Goal: Feedback & Contribution: Leave review/rating

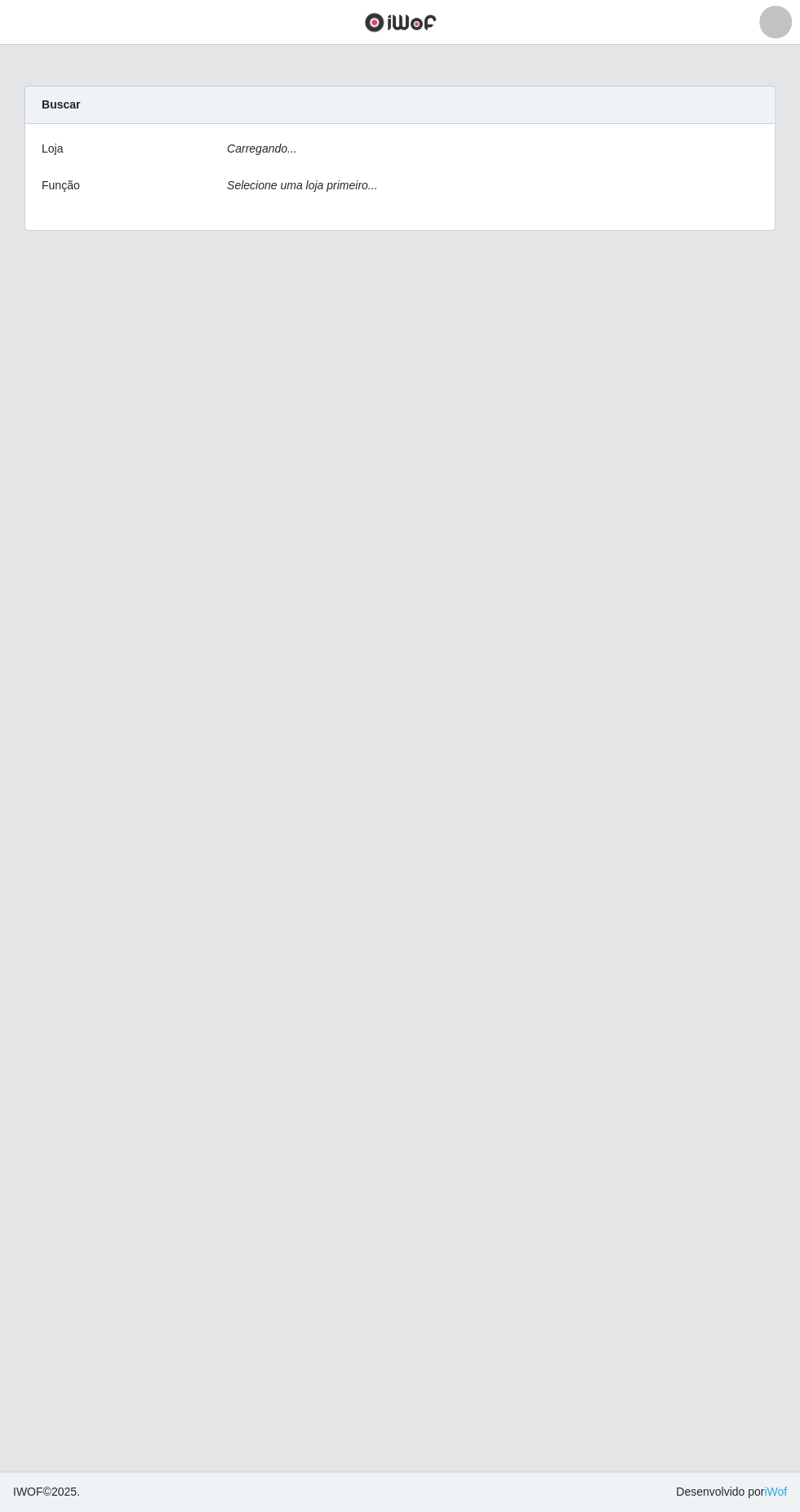
click at [284, 191] on icon "Selecione uma loja primeiro..." at bounding box center [302, 185] width 150 height 13
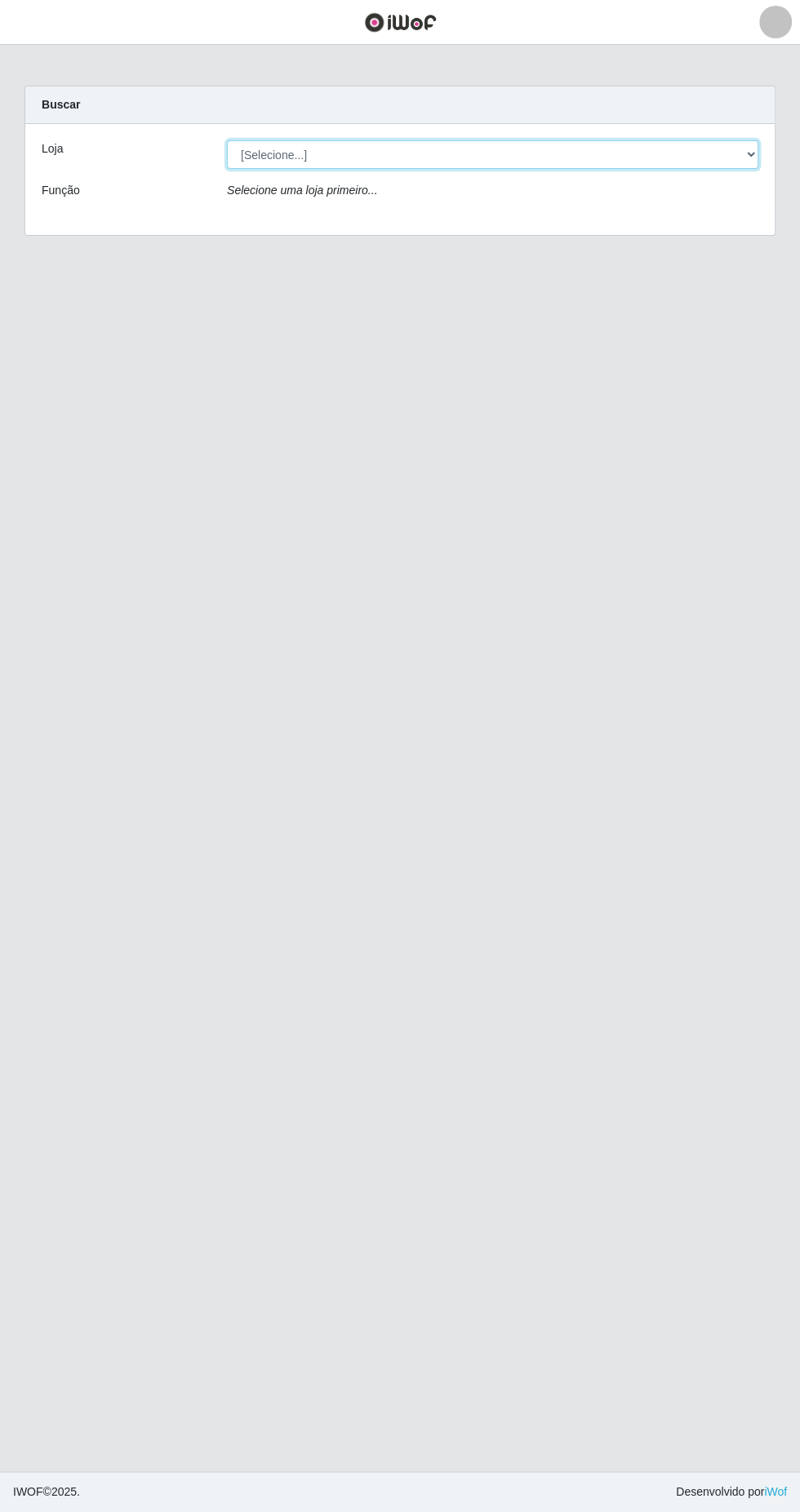
click at [302, 167] on select "[Selecione...] Extrabom - Loja 13 [GEOGRAPHIC_DATA]" at bounding box center [492, 154] width 531 height 29
select select "436"
click at [227, 140] on select "[Selecione...] Extrabom - Loja 13 [GEOGRAPHIC_DATA]" at bounding box center [492, 154] width 531 height 29
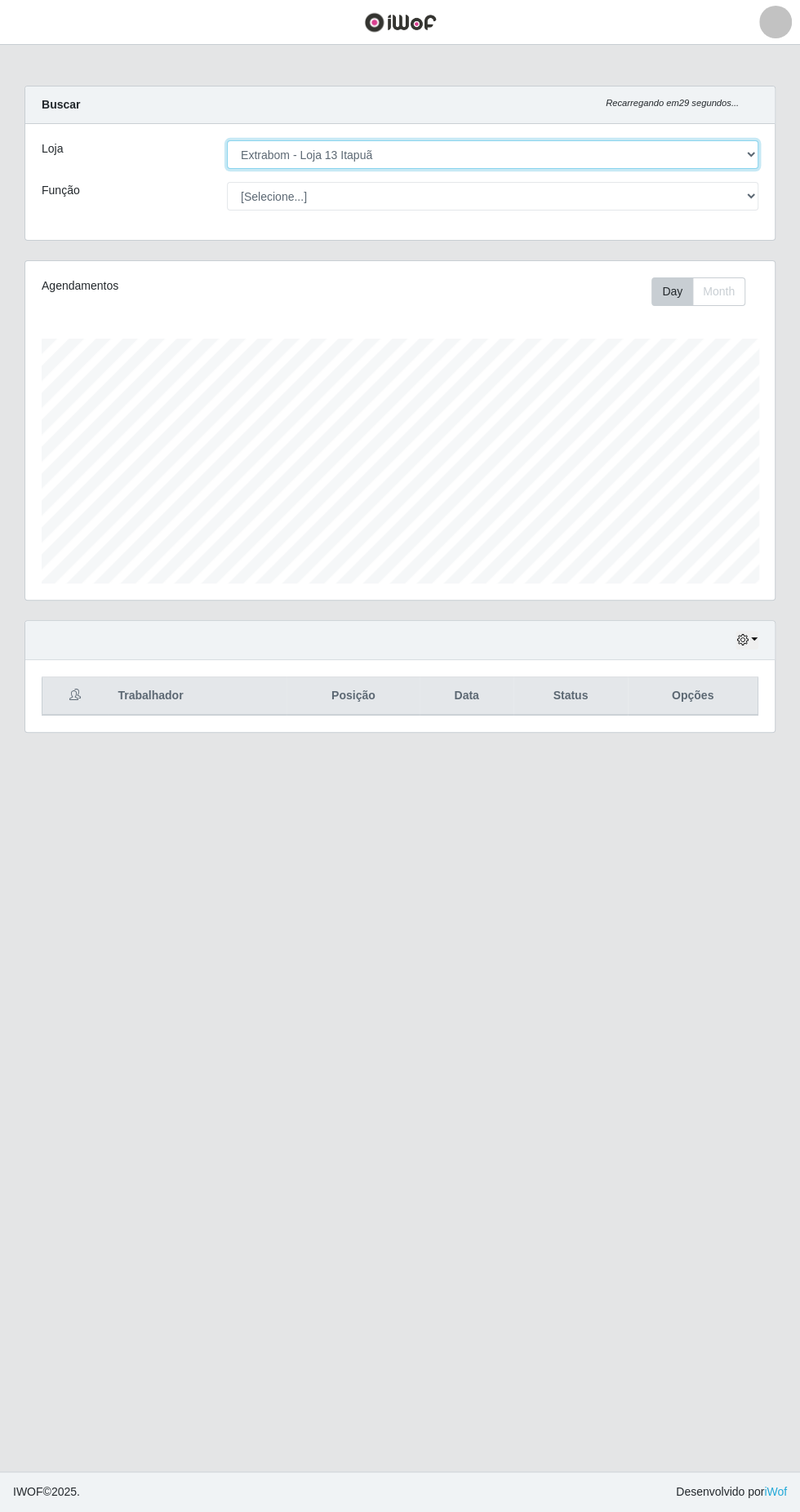
scroll to position [337, 749]
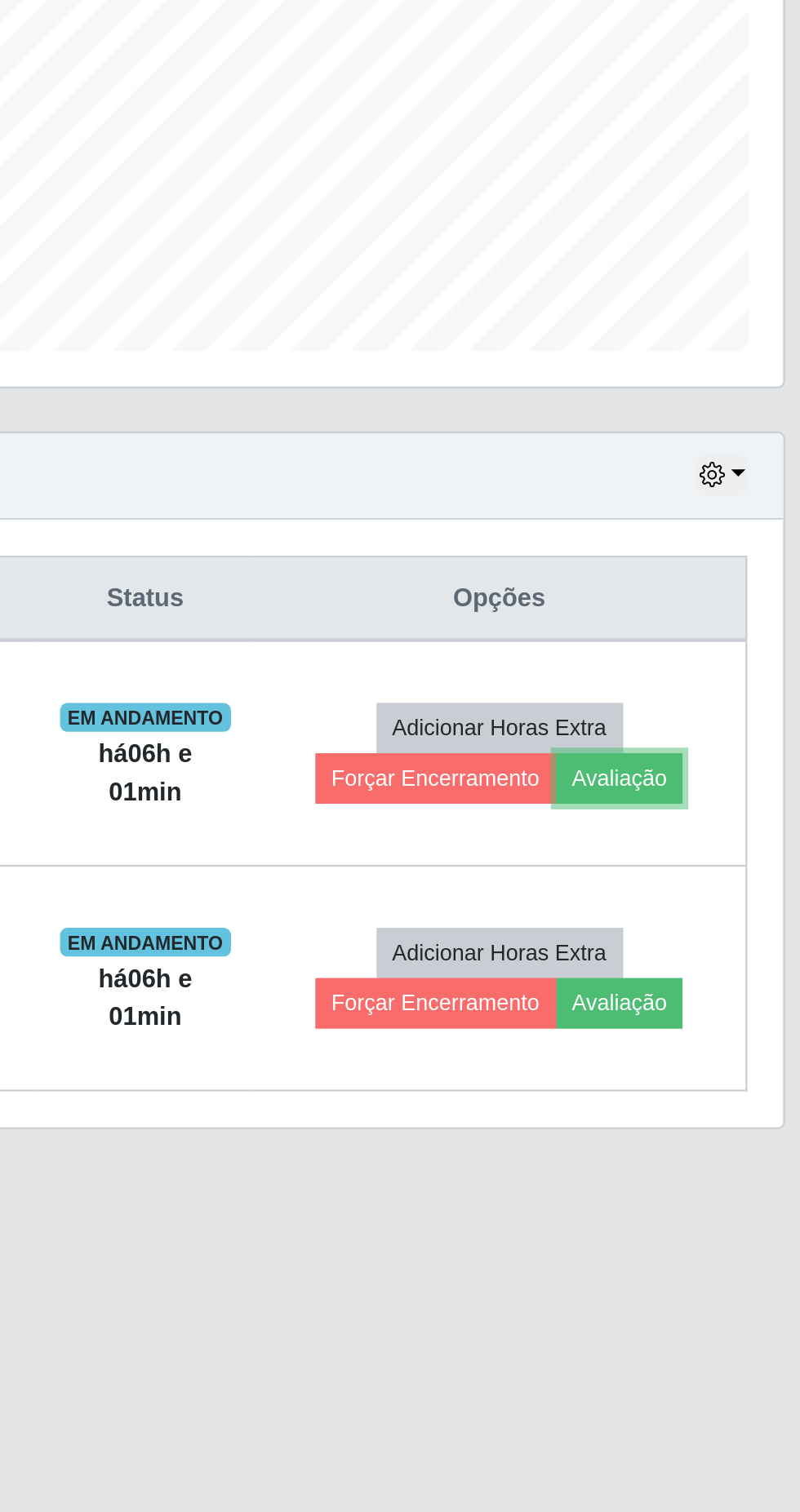
click at [705, 770] on button "Avaliação" at bounding box center [701, 778] width 58 height 23
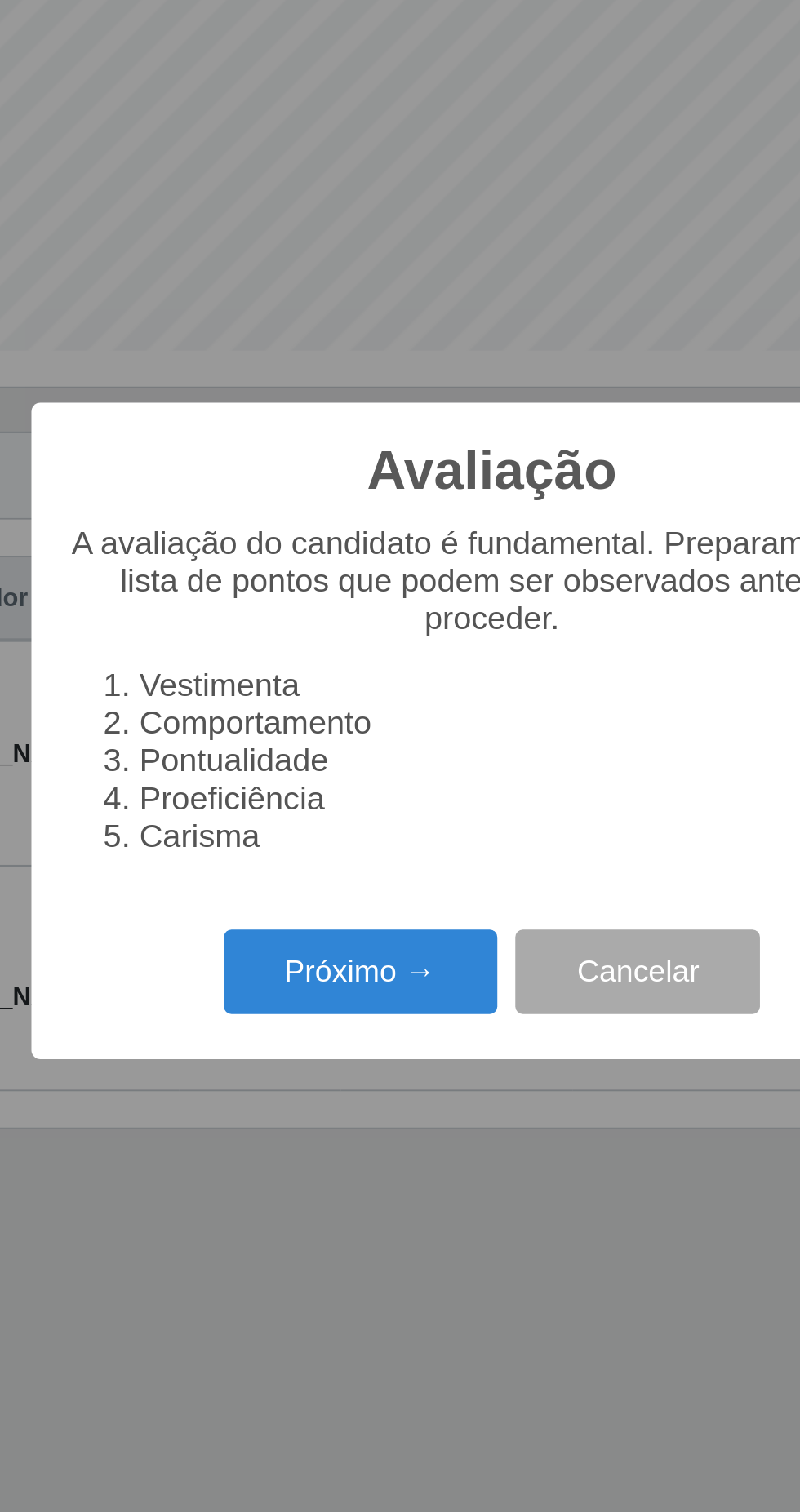
click at [332, 857] on button "Próximo →" at bounding box center [340, 865] width 124 height 38
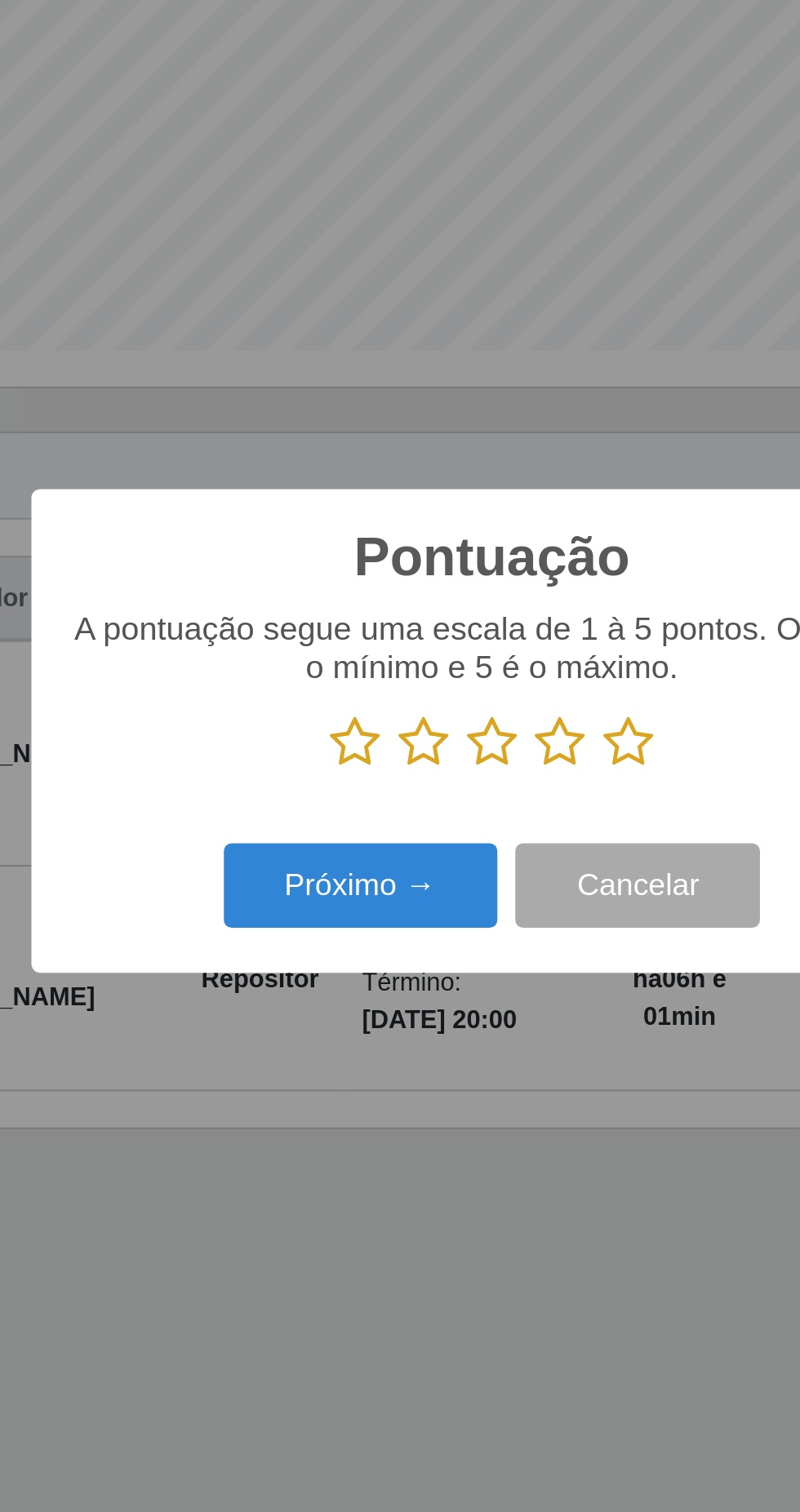
click at [327, 761] on icon at bounding box center [338, 761] width 23 height 24
click at [326, 773] on input "radio" at bounding box center [326, 773] width 0 height 0
click at [372, 761] on icon at bounding box center [369, 761] width 23 height 24
click at [358, 773] on input "radio" at bounding box center [358, 773] width 0 height 0
click at [400, 766] on icon at bounding box center [400, 761] width 23 height 24
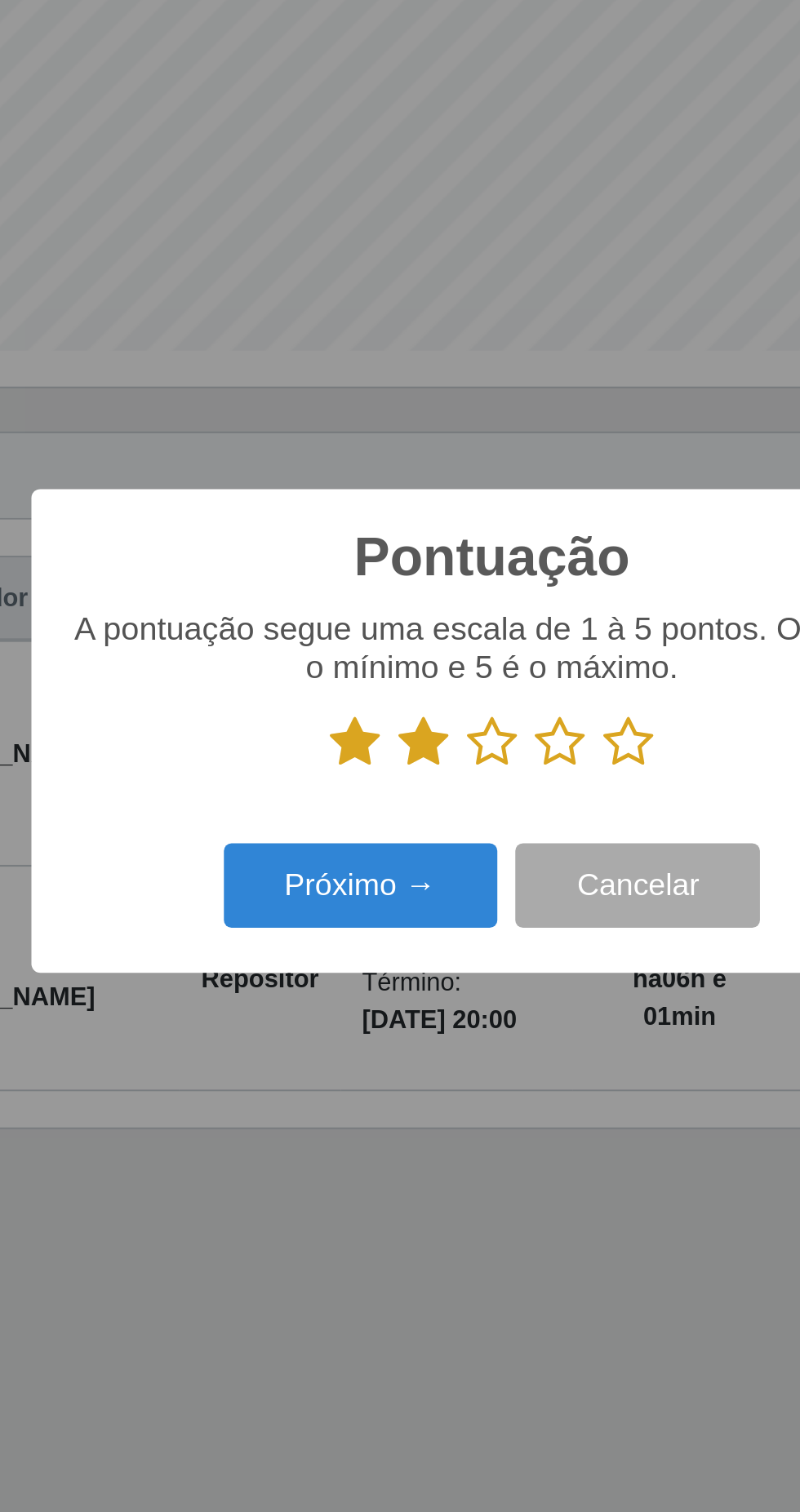
click at [388, 773] on input "radio" at bounding box center [388, 773] width 0 height 0
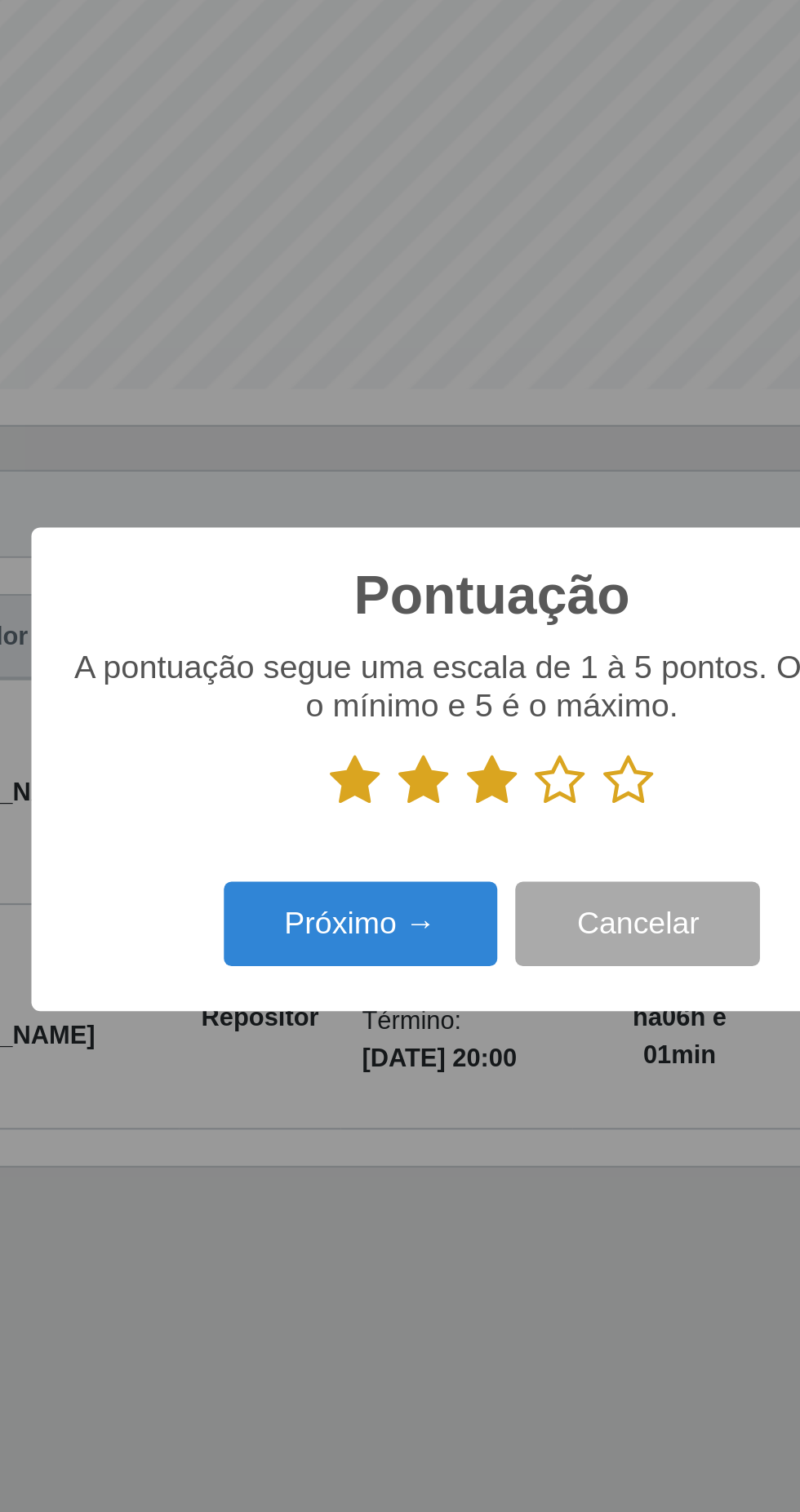
click at [432, 761] on icon at bounding box center [431, 761] width 23 height 24
click at [420, 773] on input "radio" at bounding box center [420, 773] width 0 height 0
click at [467, 764] on icon at bounding box center [462, 761] width 23 height 24
click at [451, 773] on input "radio" at bounding box center [451, 773] width 0 height 0
click at [337, 828] on button "Próximo →" at bounding box center [340, 826] width 124 height 38
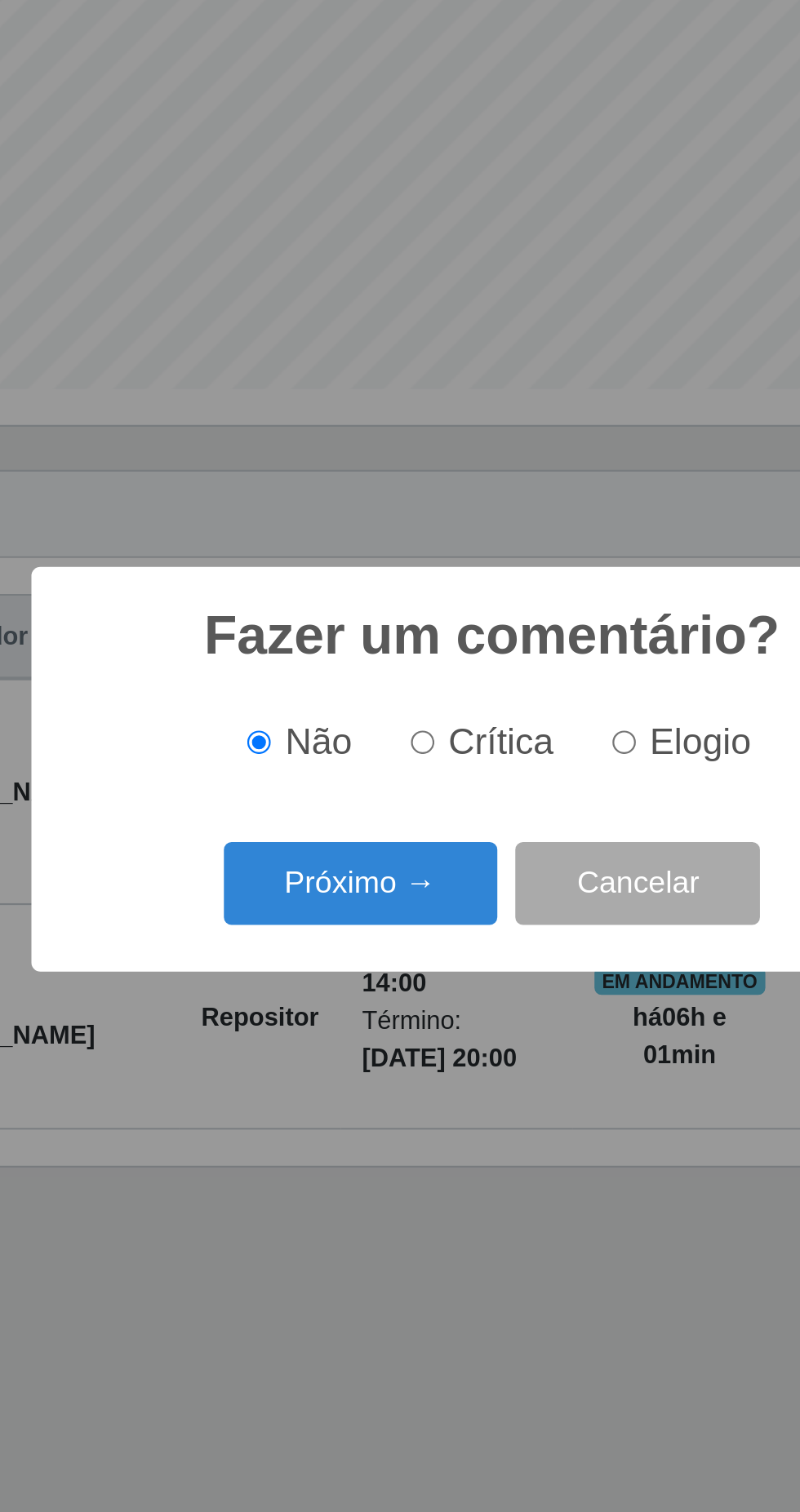
click at [344, 812] on button "Próximo →" at bounding box center [340, 808] width 124 height 38
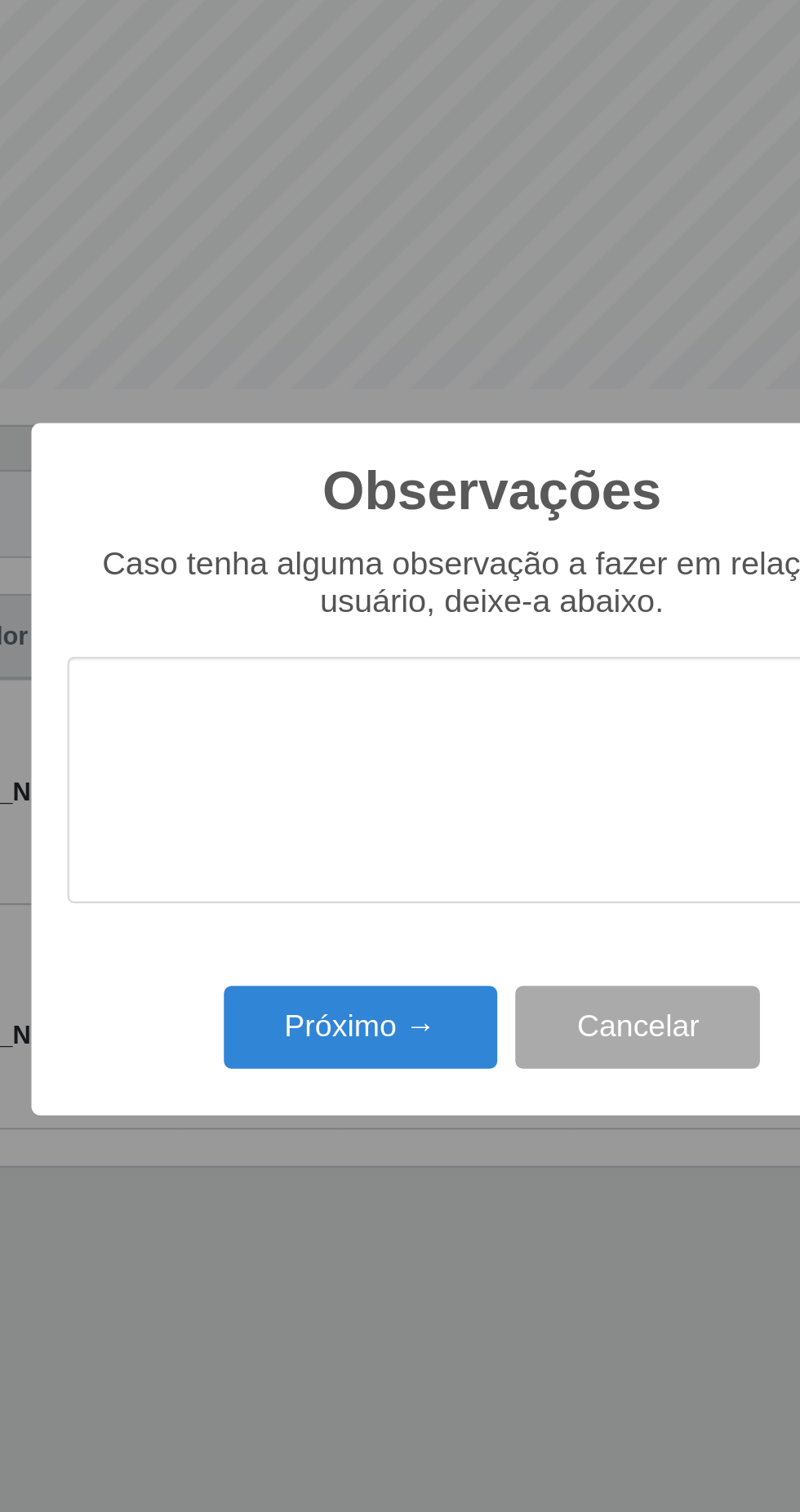
type textarea "5"
click at [343, 866] on button "Próximo →" at bounding box center [340, 874] width 124 height 38
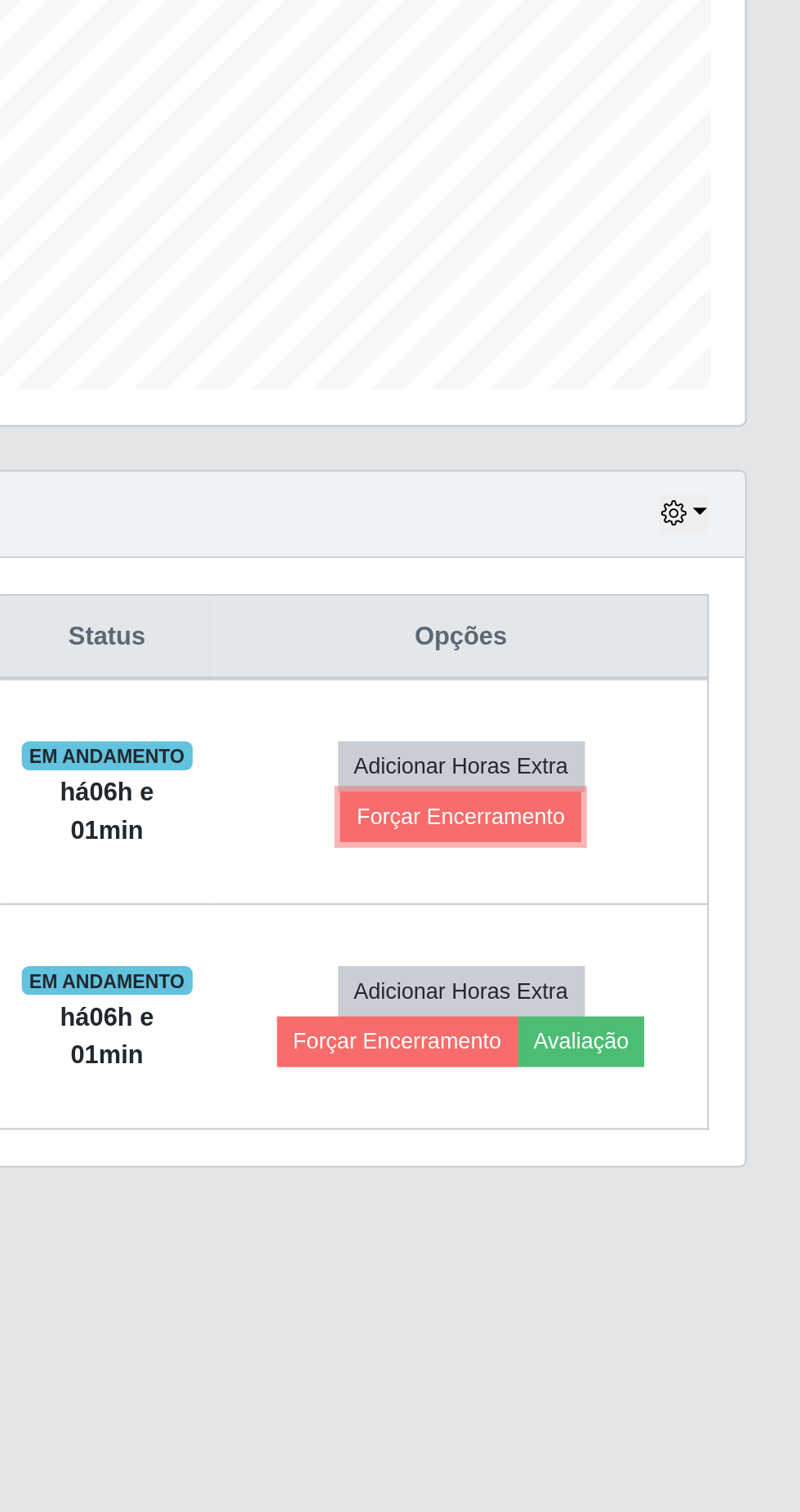
click at [650, 775] on button "Forçar Encerramento" at bounding box center [645, 778] width 109 height 23
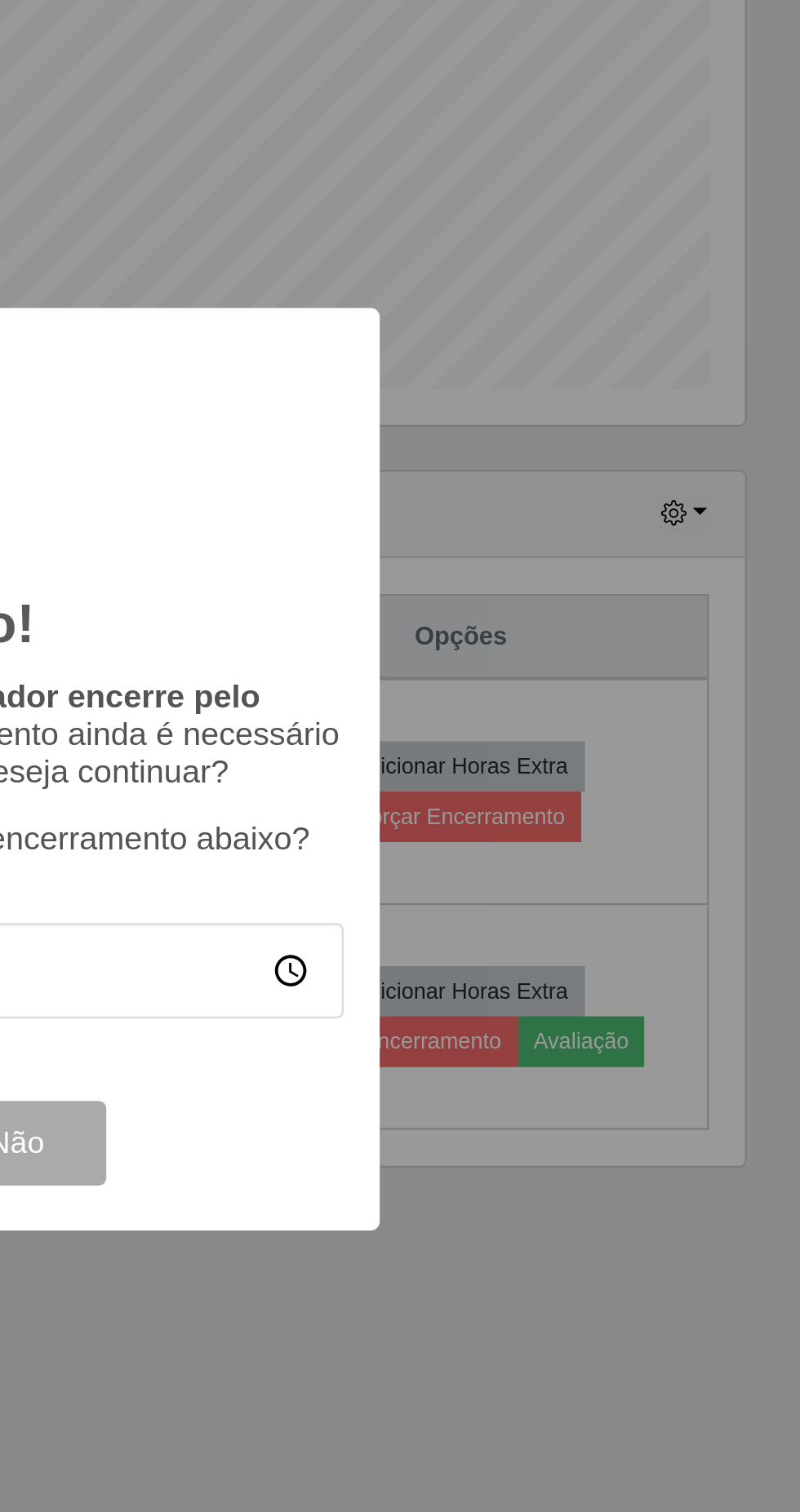
scroll to position [0, 0]
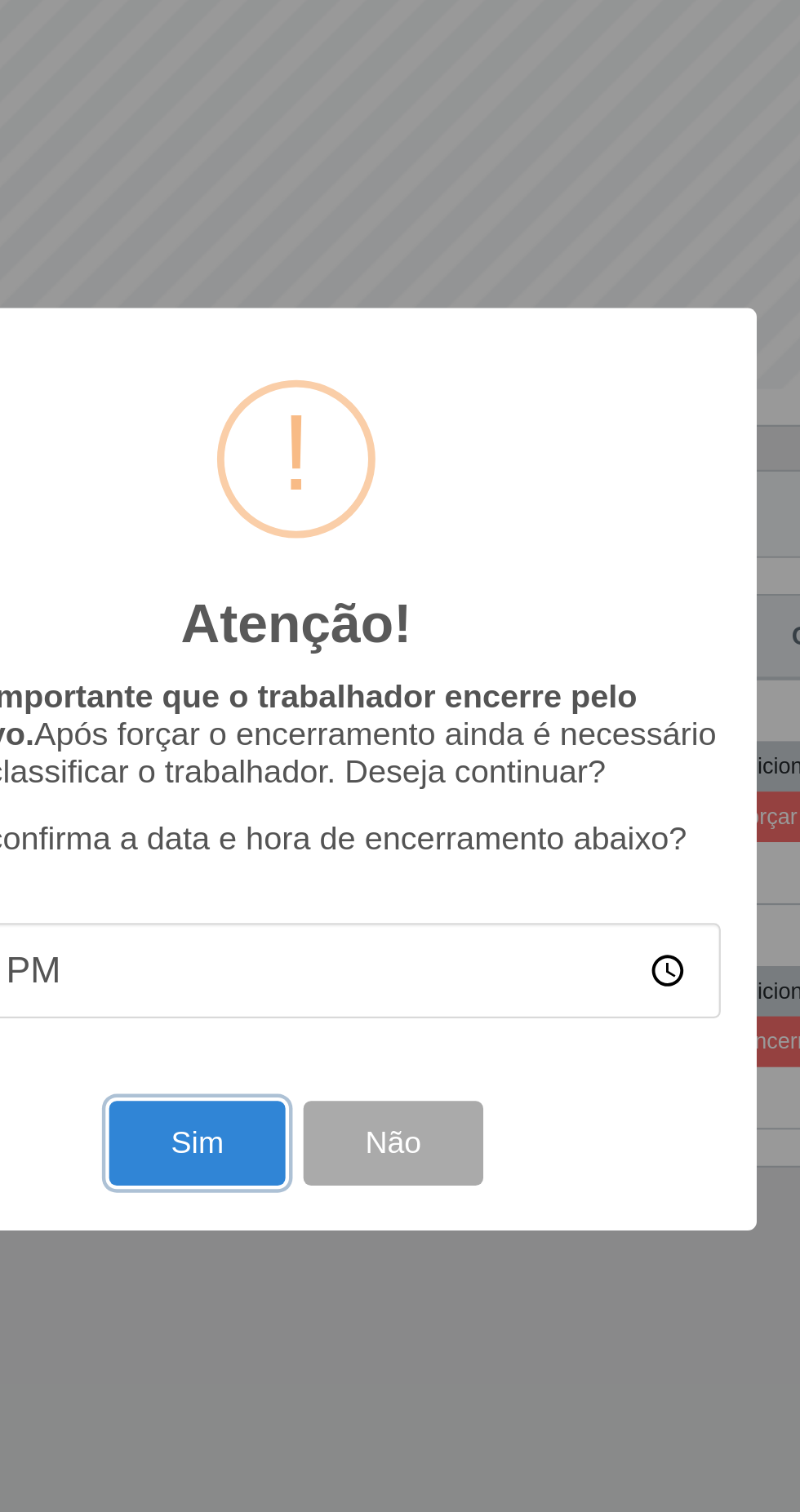
click at [353, 923] on button "Sim" at bounding box center [354, 926] width 79 height 38
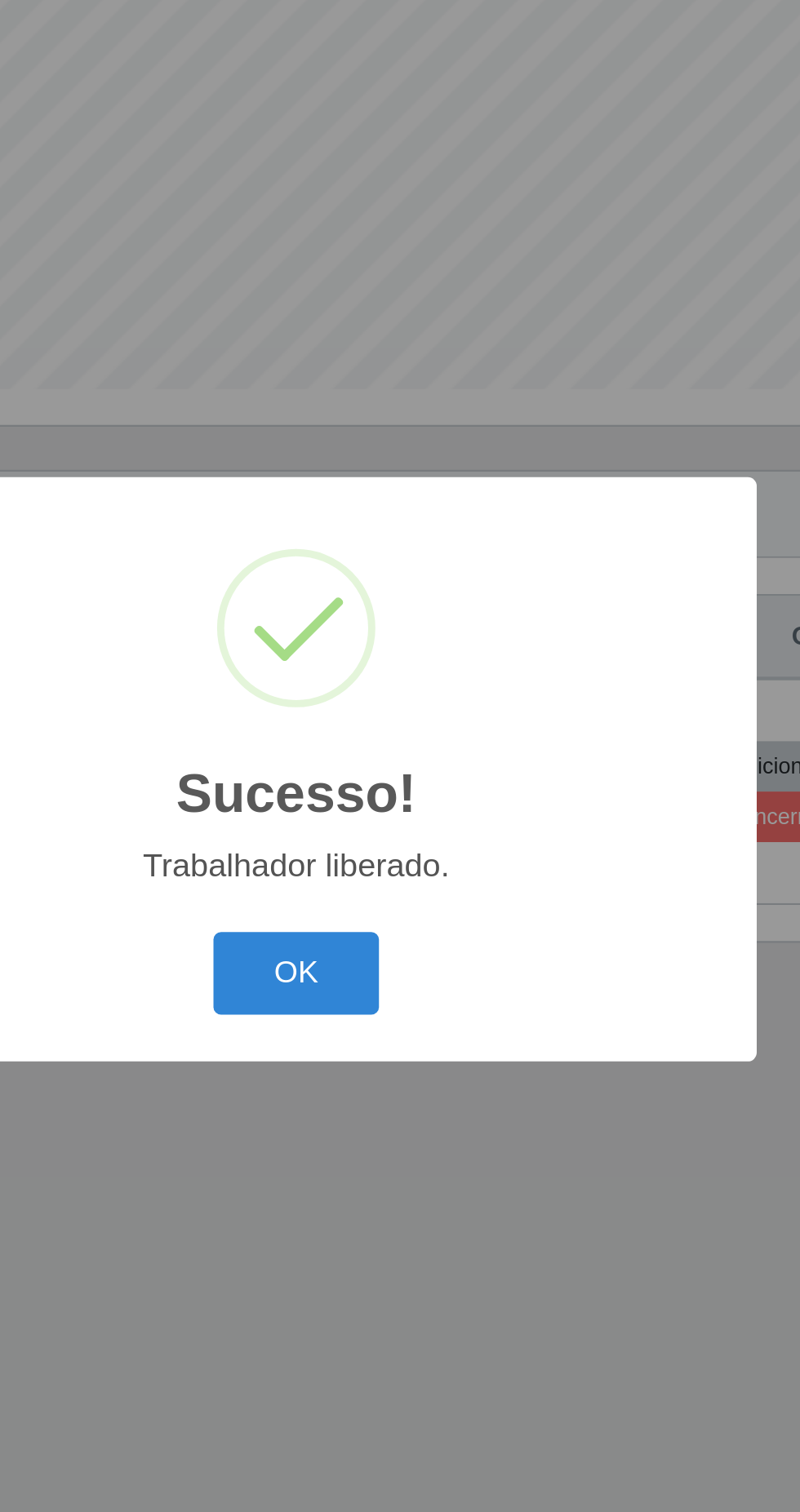
click at [410, 849] on button "OK" at bounding box center [400, 849] width 76 height 38
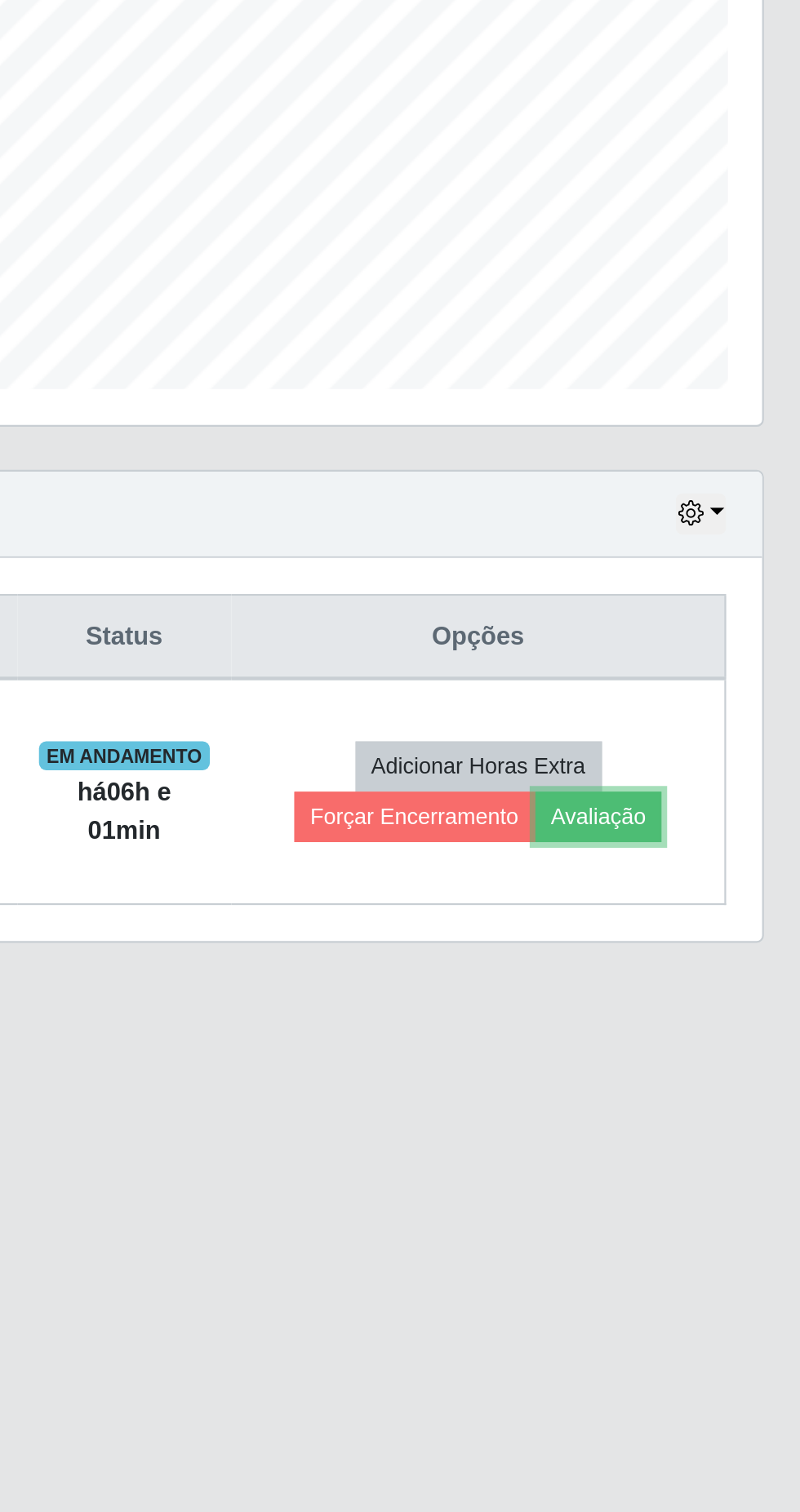
click at [690, 773] on button "Avaliação" at bounding box center [701, 778] width 58 height 23
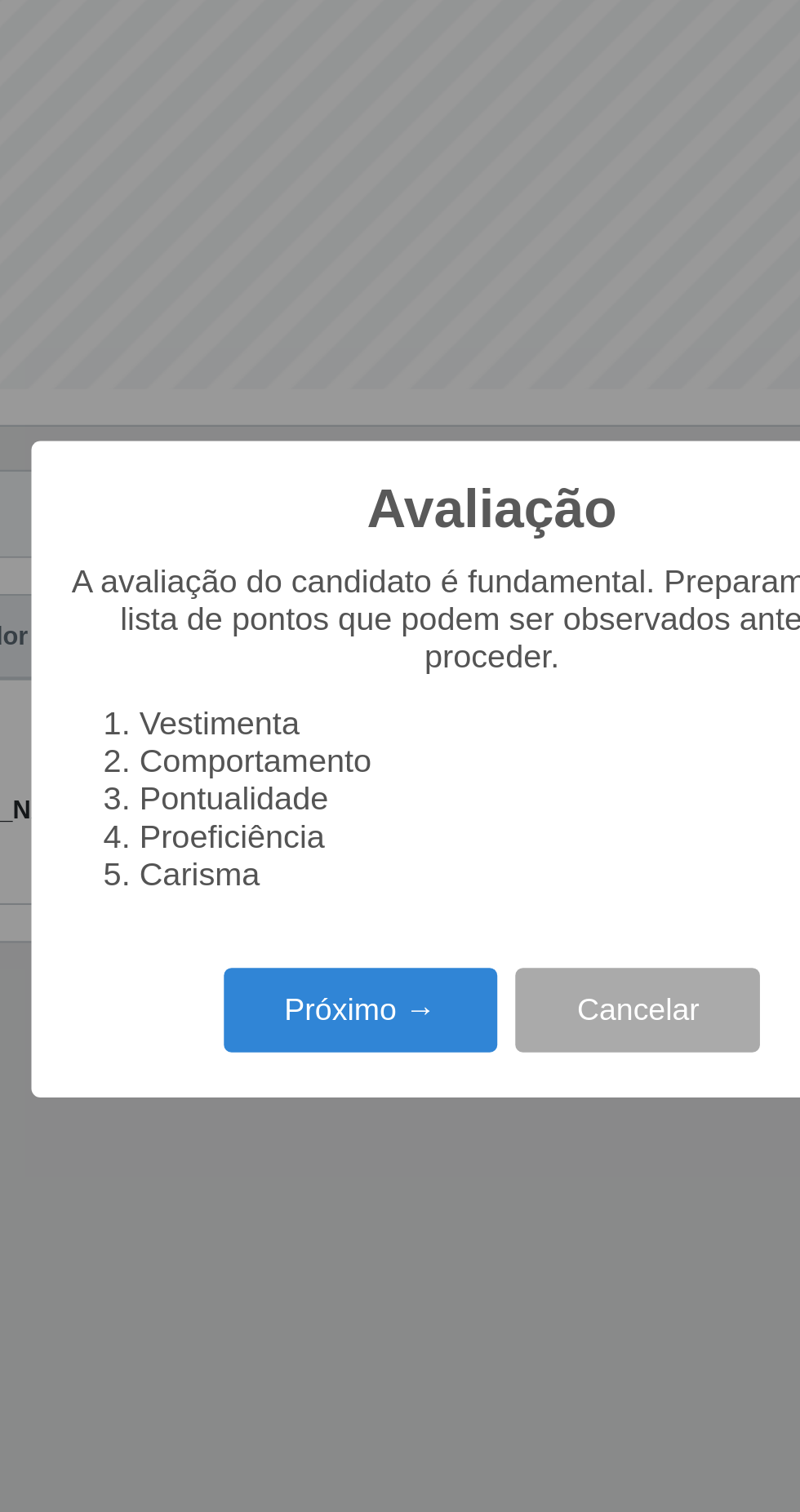
click at [339, 853] on button "Próximo →" at bounding box center [340, 865] width 124 height 38
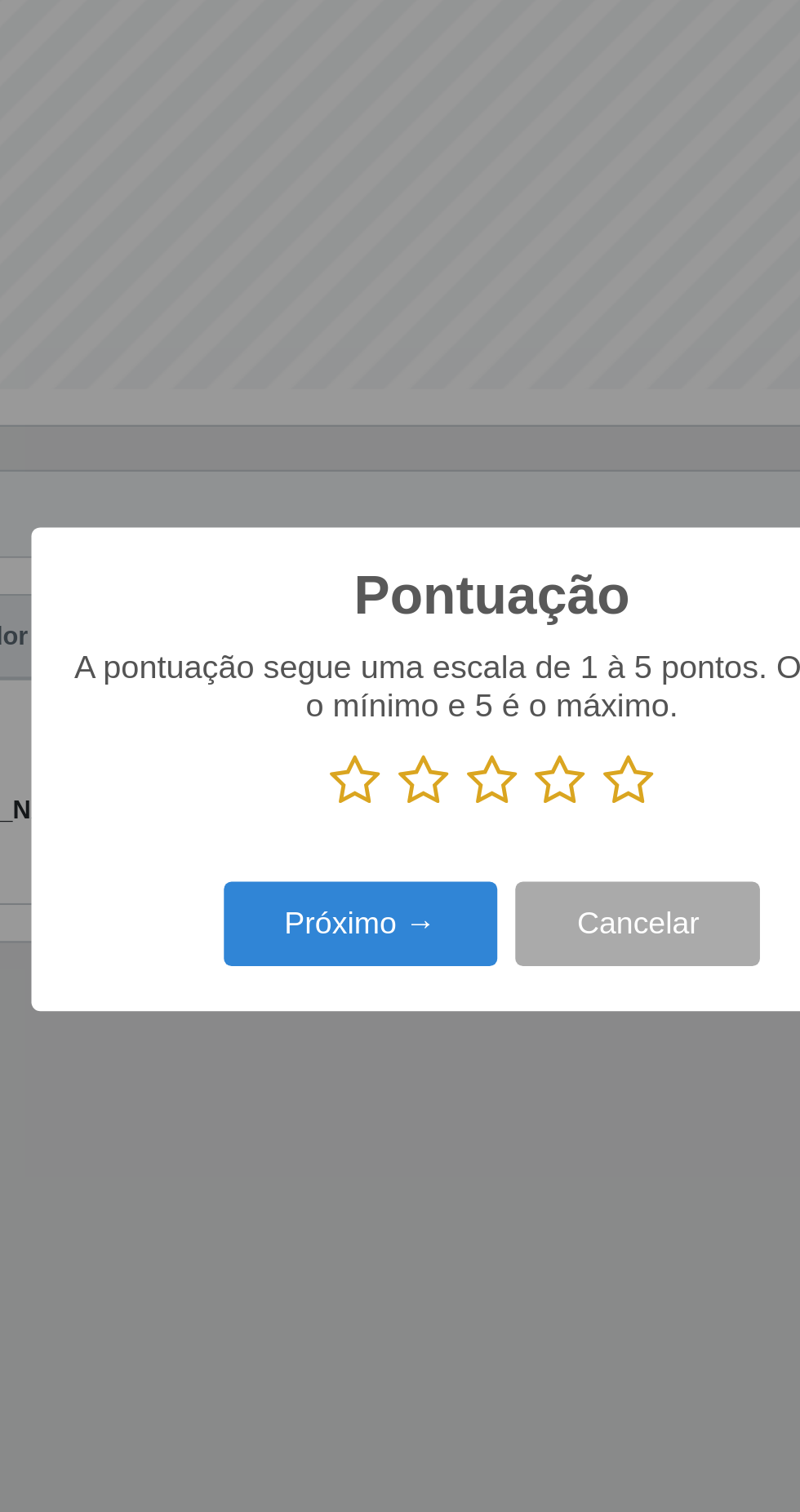
click at [333, 756] on icon at bounding box center [338, 761] width 23 height 24
click at [326, 773] on input "radio" at bounding box center [326, 773] width 0 height 0
click at [375, 760] on icon at bounding box center [369, 761] width 23 height 24
click at [358, 773] on input "radio" at bounding box center [358, 773] width 0 height 0
click at [407, 757] on icon at bounding box center [400, 761] width 23 height 24
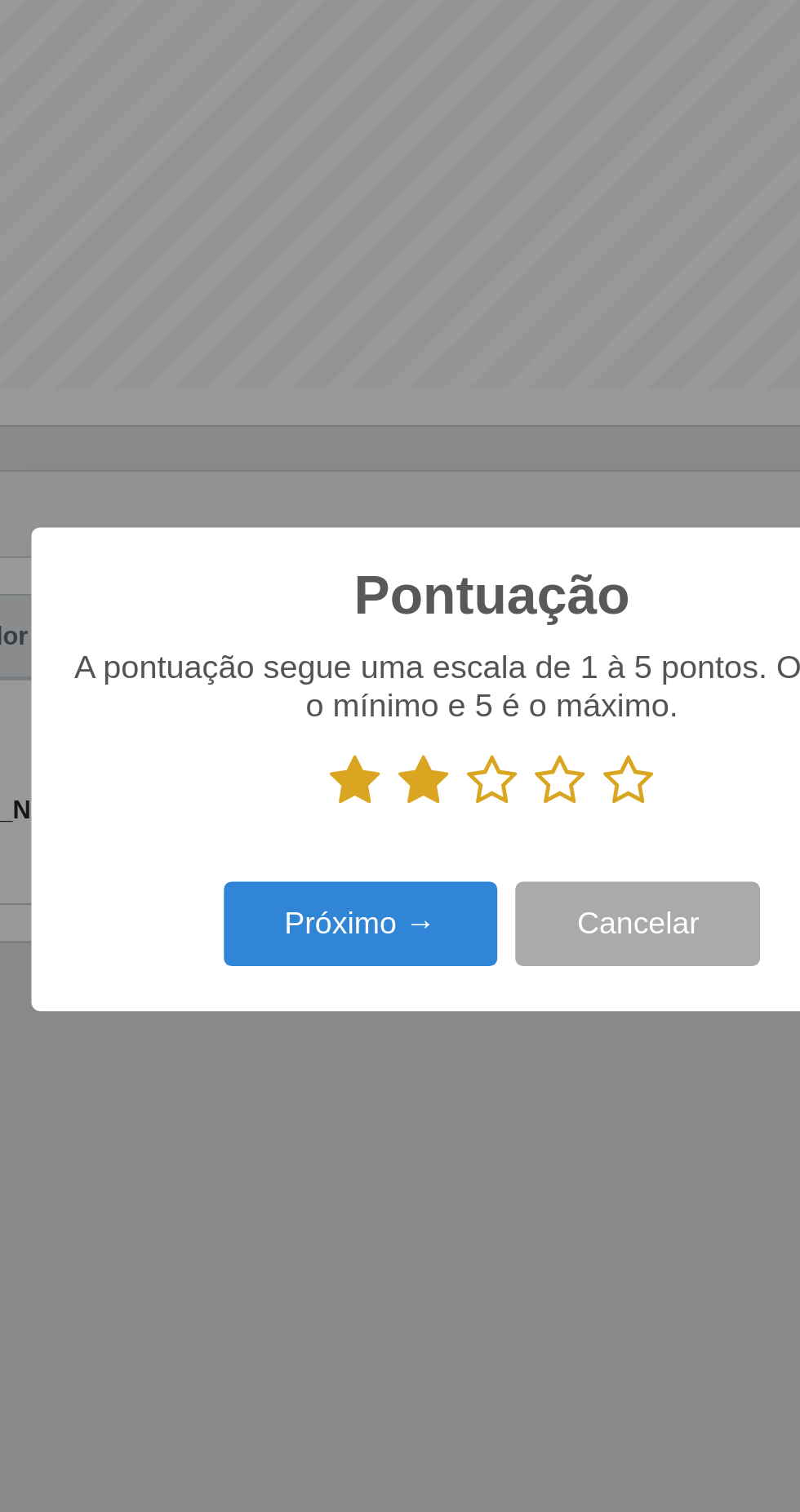
click at [388, 773] on input "radio" at bounding box center [388, 773] width 0 height 0
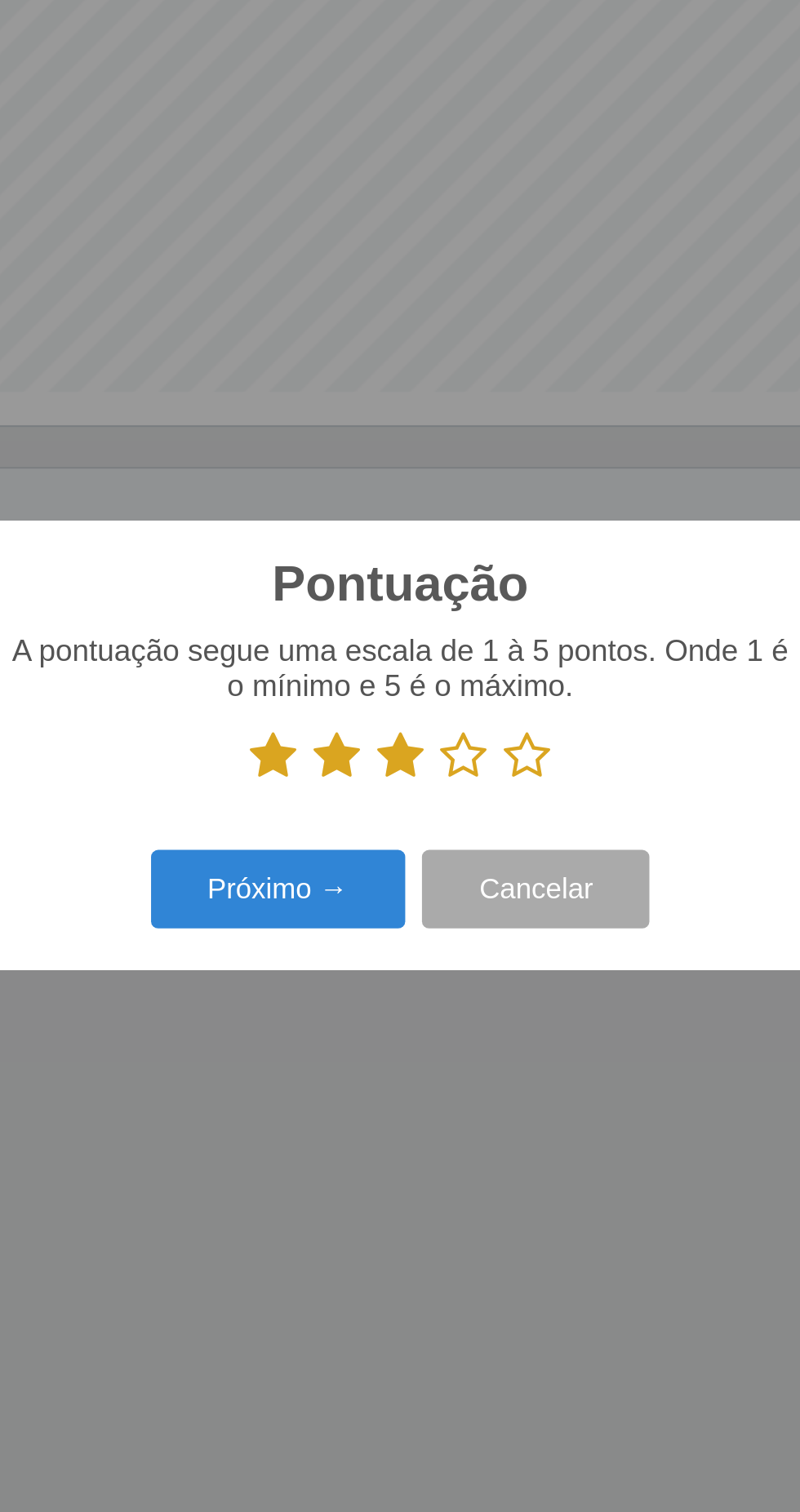
click at [431, 759] on icon at bounding box center [431, 761] width 23 height 24
click at [420, 773] on input "radio" at bounding box center [420, 773] width 0 height 0
click at [468, 766] on icon at bounding box center [462, 761] width 23 height 24
click at [451, 773] on input "radio" at bounding box center [451, 773] width 0 height 0
click at [347, 841] on button "Próximo →" at bounding box center [340, 826] width 124 height 38
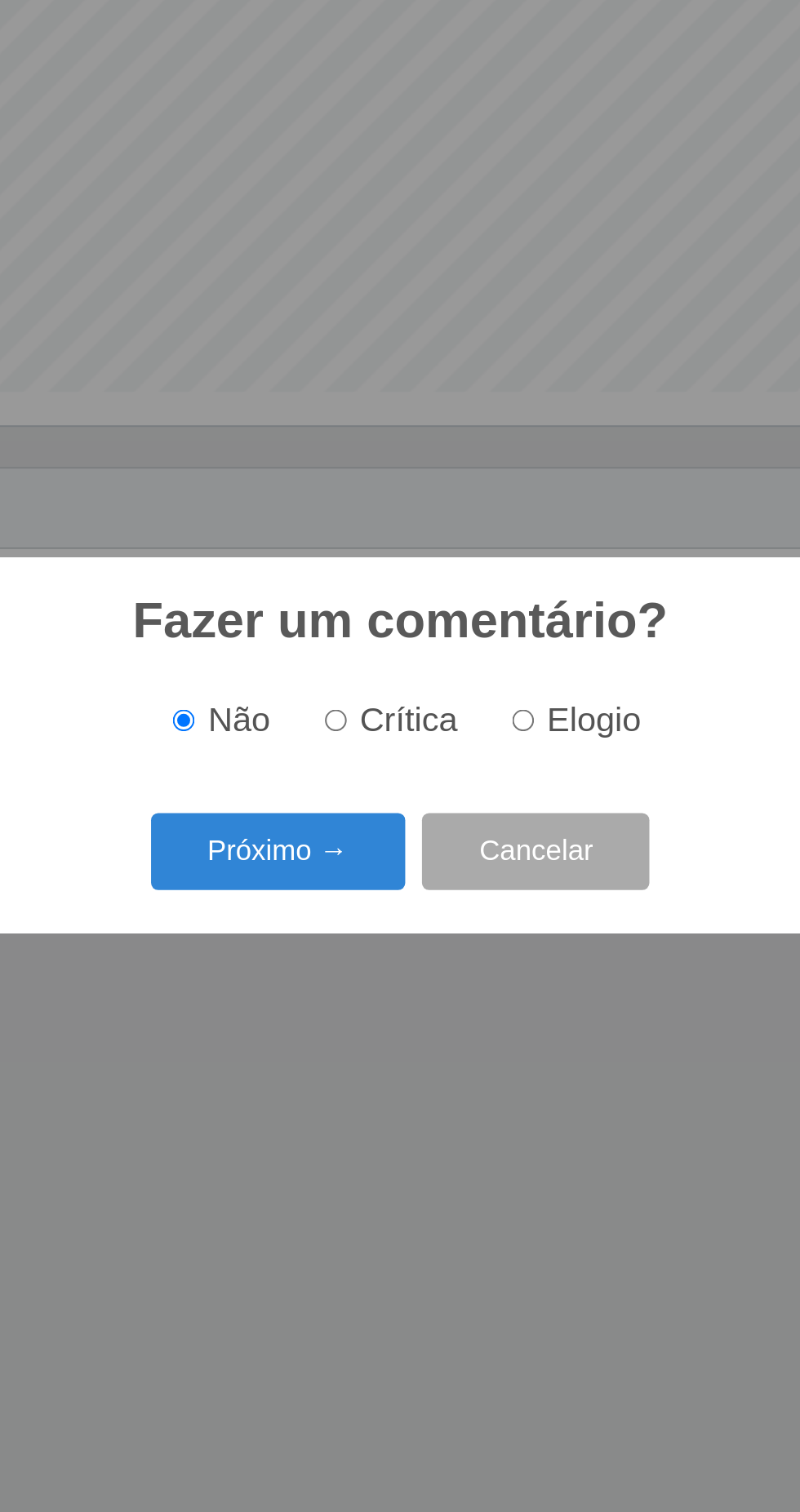
click at [334, 816] on button "Próximo →" at bounding box center [340, 808] width 124 height 38
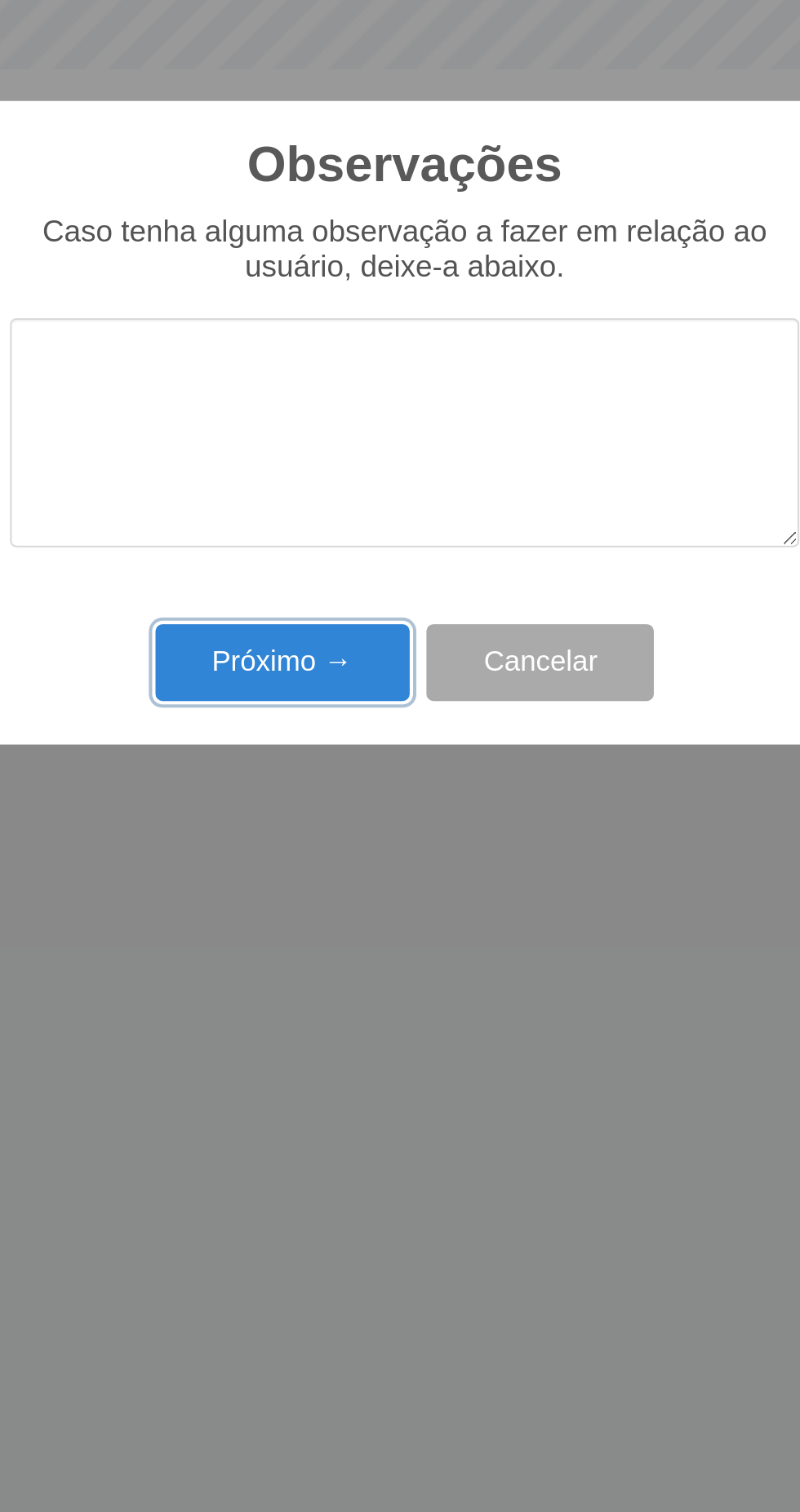
click at [332, 882] on button "Próximo →" at bounding box center [340, 874] width 124 height 38
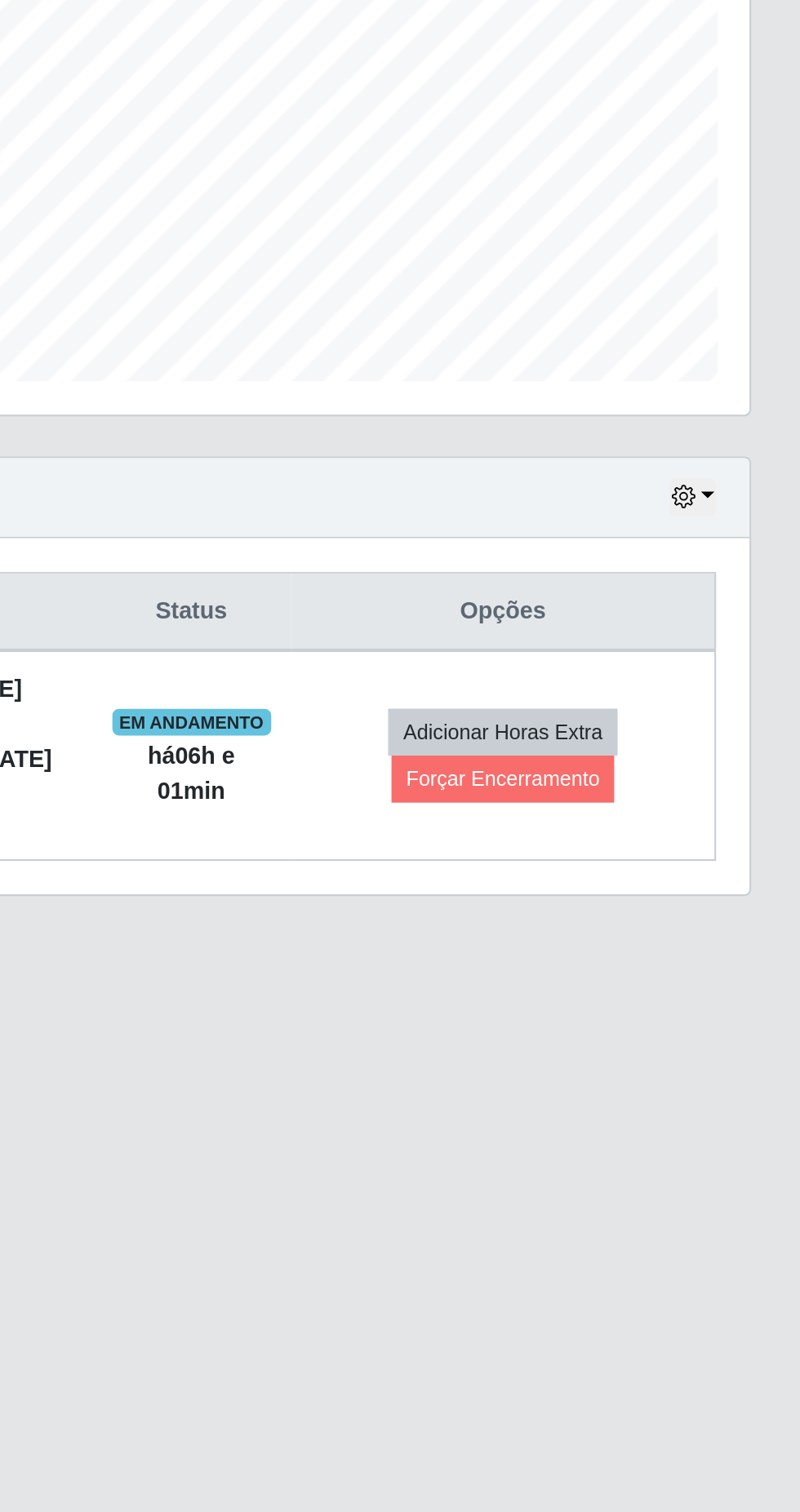
click at [528, 862] on main "Carregando... Buscar Recarregando em 28 segundos... Loja [Selecione...] Extrabo…" at bounding box center [400, 758] width 800 height 1427
click at [641, 767] on button "Forçar Encerramento" at bounding box center [654, 778] width 109 height 23
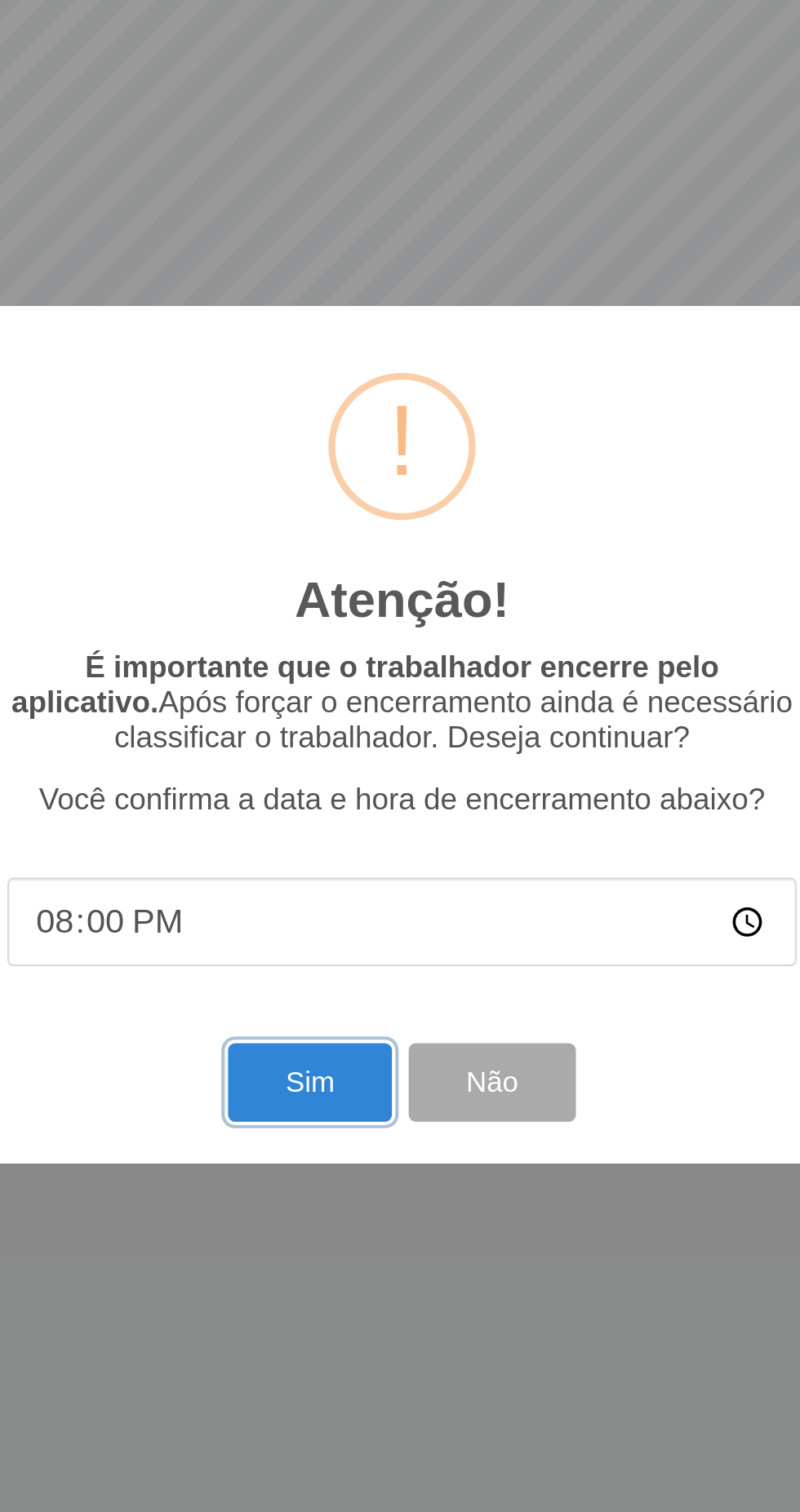
click at [343, 917] on button "Sim" at bounding box center [354, 926] width 79 height 38
